Goal: Task Accomplishment & Management: Manage account settings

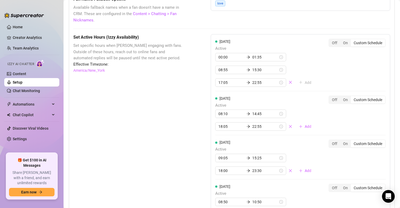
scroll to position [455, 0]
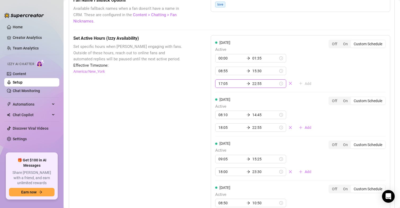
click at [221, 85] on input "17:05" at bounding box center [231, 84] width 26 height 6
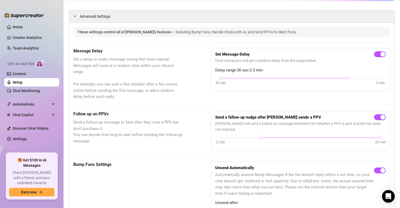
scroll to position [0, 0]
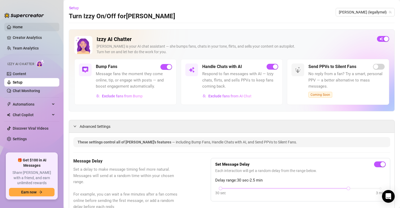
click at [13, 26] on link "Home" at bounding box center [18, 27] width 10 height 4
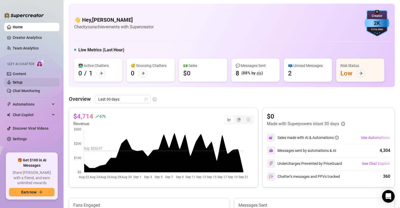
click at [18, 81] on link "Setup" at bounding box center [18, 82] width 10 height 4
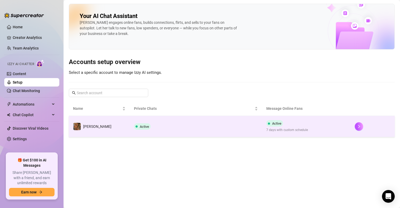
click at [162, 129] on td "Active" at bounding box center [196, 126] width 133 height 21
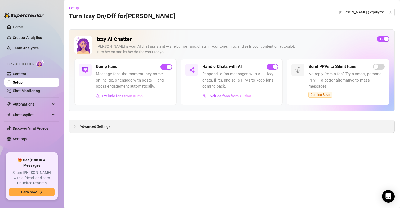
click at [95, 125] on span "Advanced Settings" at bounding box center [95, 127] width 31 height 6
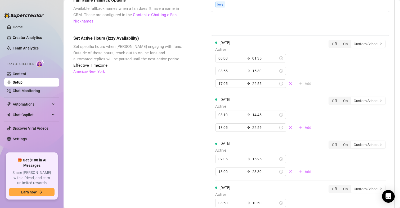
scroll to position [456, 0]
